Goal: Information Seeking & Learning: Learn about a topic

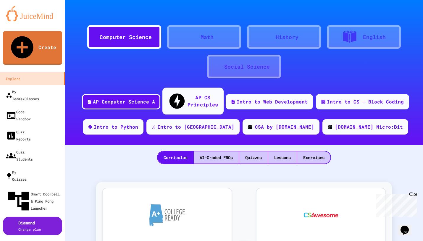
click at [189, 96] on div "AP CS Principles" at bounding box center [203, 101] width 30 height 15
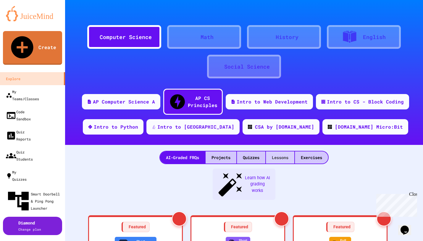
click at [271, 152] on div "Lessons" at bounding box center [280, 158] width 28 height 12
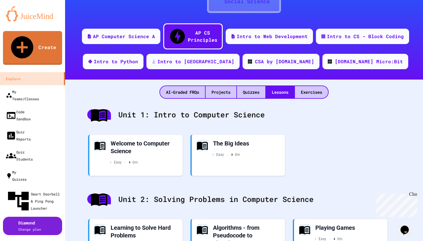
scroll to position [67, 0]
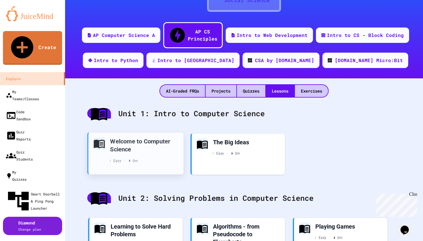
click at [131, 137] on div "Welcome to Computer Science" at bounding box center [144, 145] width 69 height 16
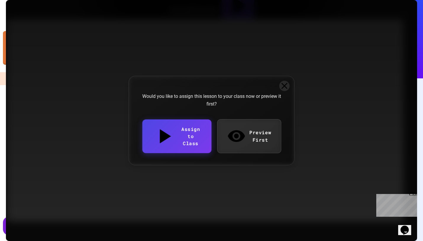
click at [240, 137] on link "Preview First" at bounding box center [249, 136] width 64 height 34
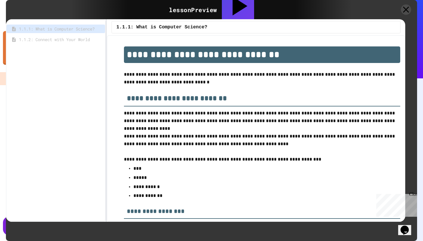
click at [139, 71] on p "**********" at bounding box center [262, 78] width 276 height 15
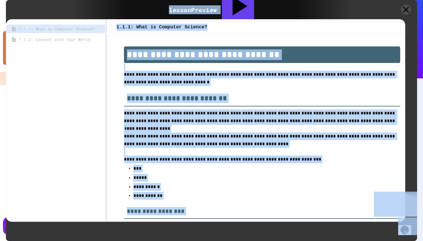
copy body "Loremi Dolorsi Am Conse/Adipisc Elit Seddoei Temp Incidid Utla Etdolore Ma Aliq…"
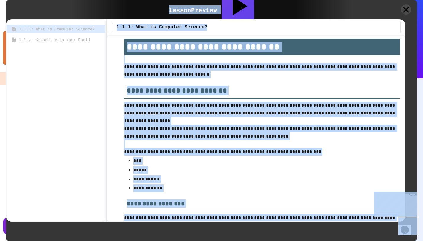
scroll to position [10, 0]
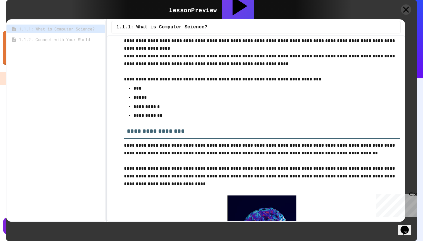
click at [235, 81] on p "**********" at bounding box center [262, 79] width 276 height 8
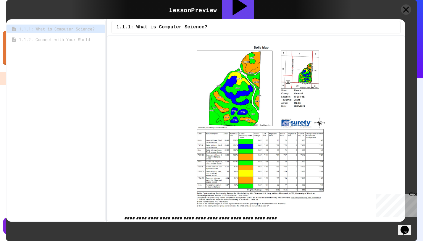
scroll to position [1420, 0]
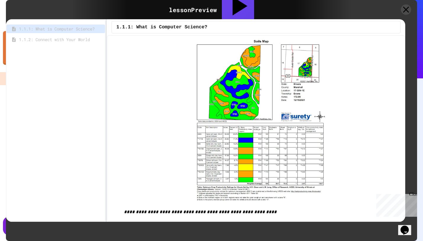
click at [70, 37] on span "1.1.2: Connect with Your World" at bounding box center [59, 39] width 80 height 6
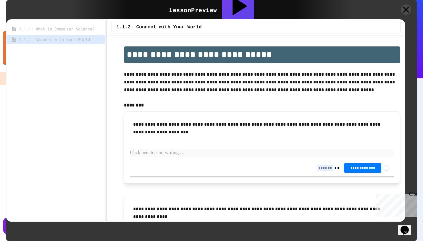
click at [173, 77] on p "**********" at bounding box center [262, 82] width 276 height 23
click at [45, 28] on span "1.1.1: What is Computer Science?" at bounding box center [59, 29] width 80 height 6
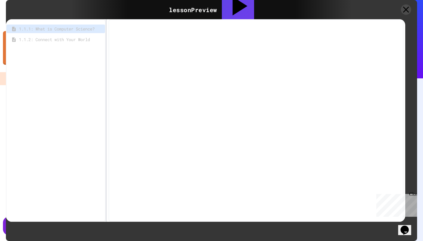
click at [54, 11] on div "lesson Preview Assign to Class" at bounding box center [211, 9] width 411 height 19
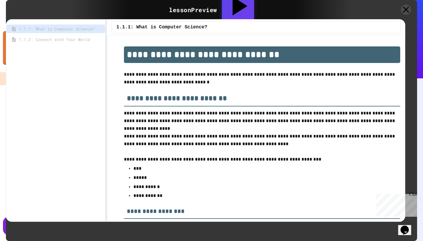
scroll to position [940, 0]
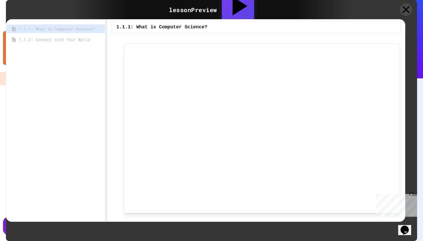
click at [406, 12] on icon at bounding box center [406, 10] width 12 height 12
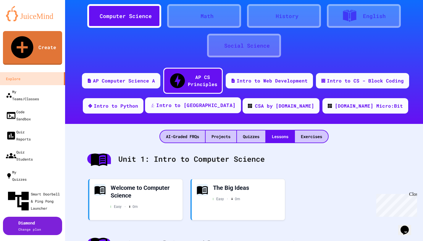
scroll to position [21, 0]
